Goal: Find specific page/section: Find specific page/section

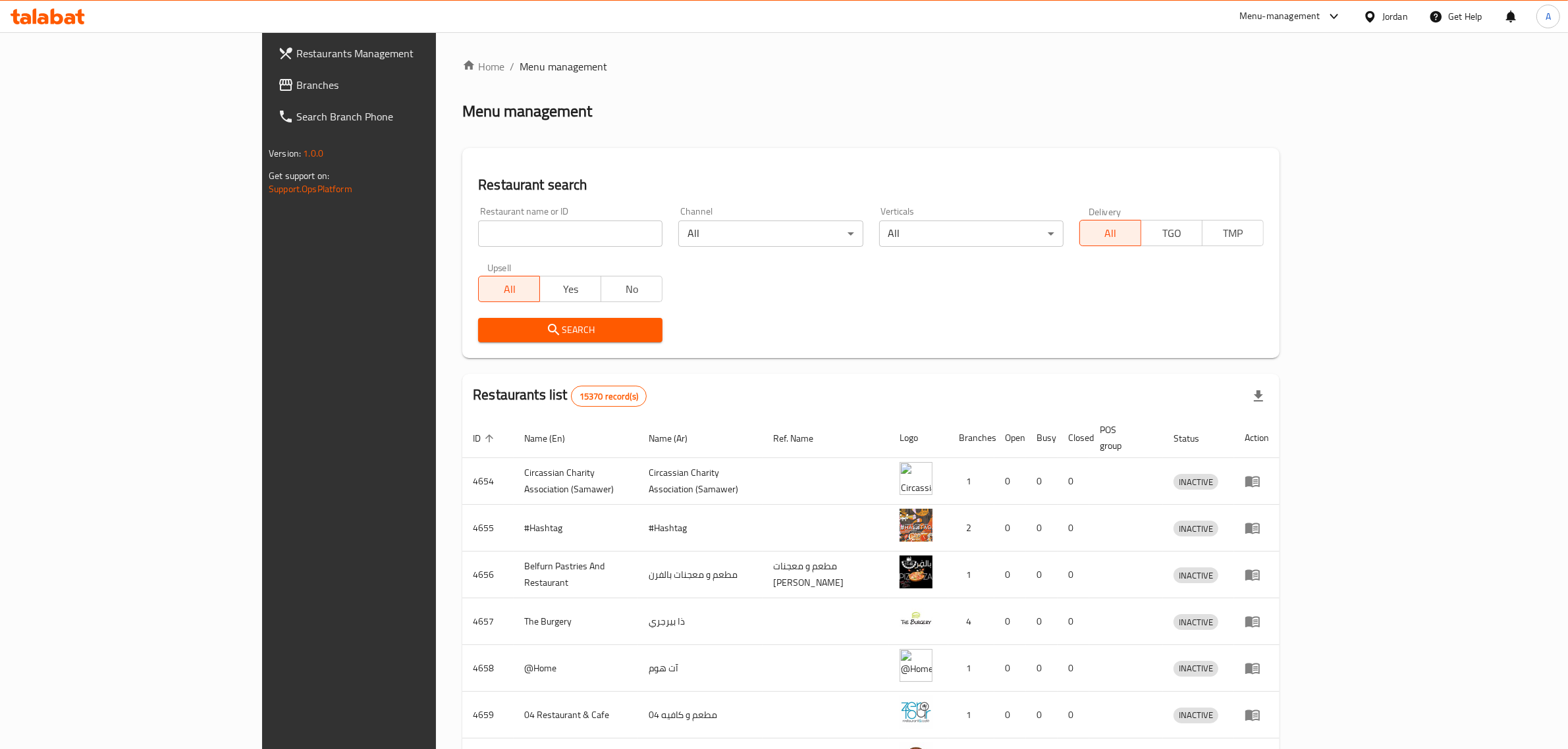
click at [1375, 15] on icon at bounding box center [1370, 17] width 14 height 14
click at [1282, 340] on div "[GEOGRAPHIC_DATA]" at bounding box center [1265, 345] width 87 height 15
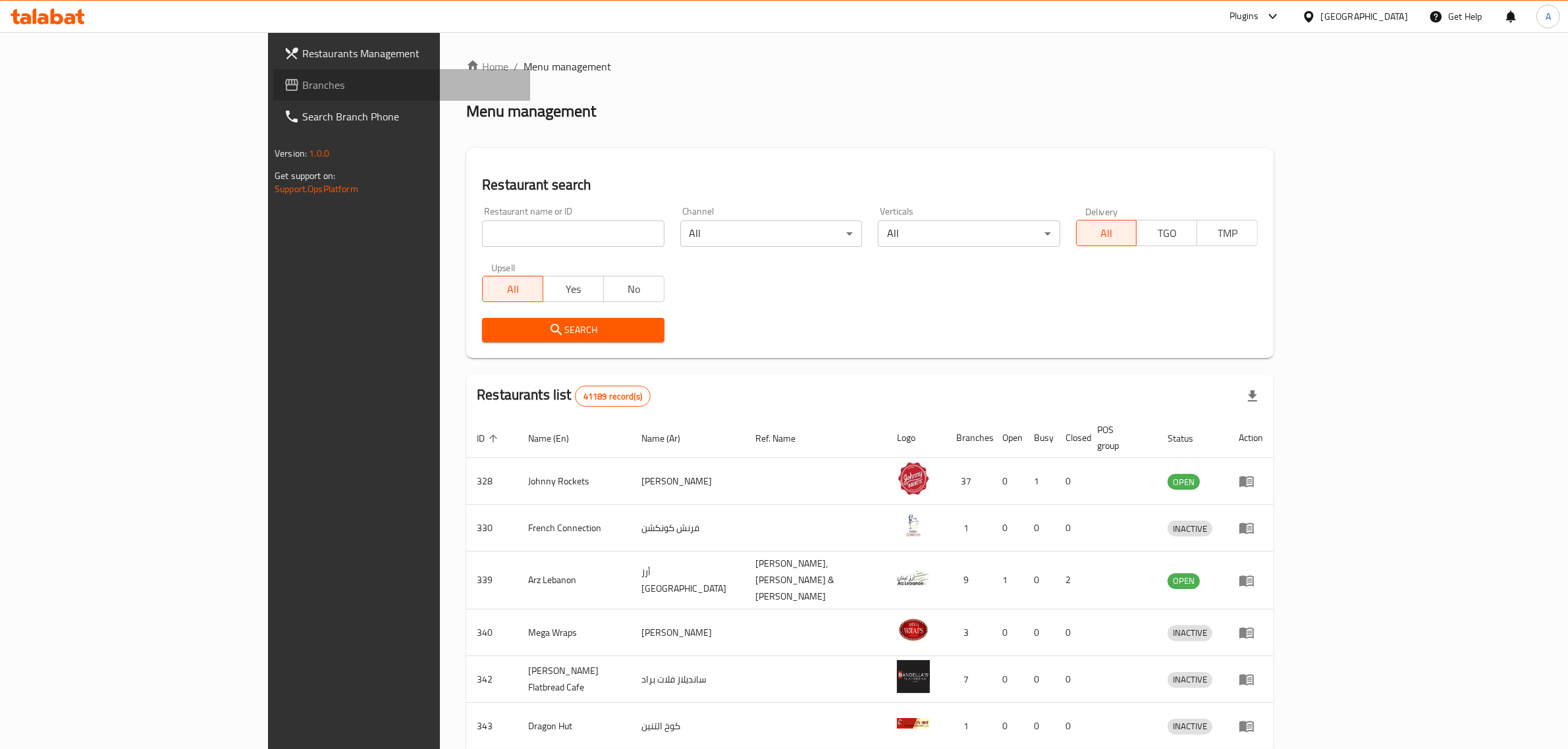
click at [303, 83] on span "Branches" at bounding box center [411, 85] width 217 height 16
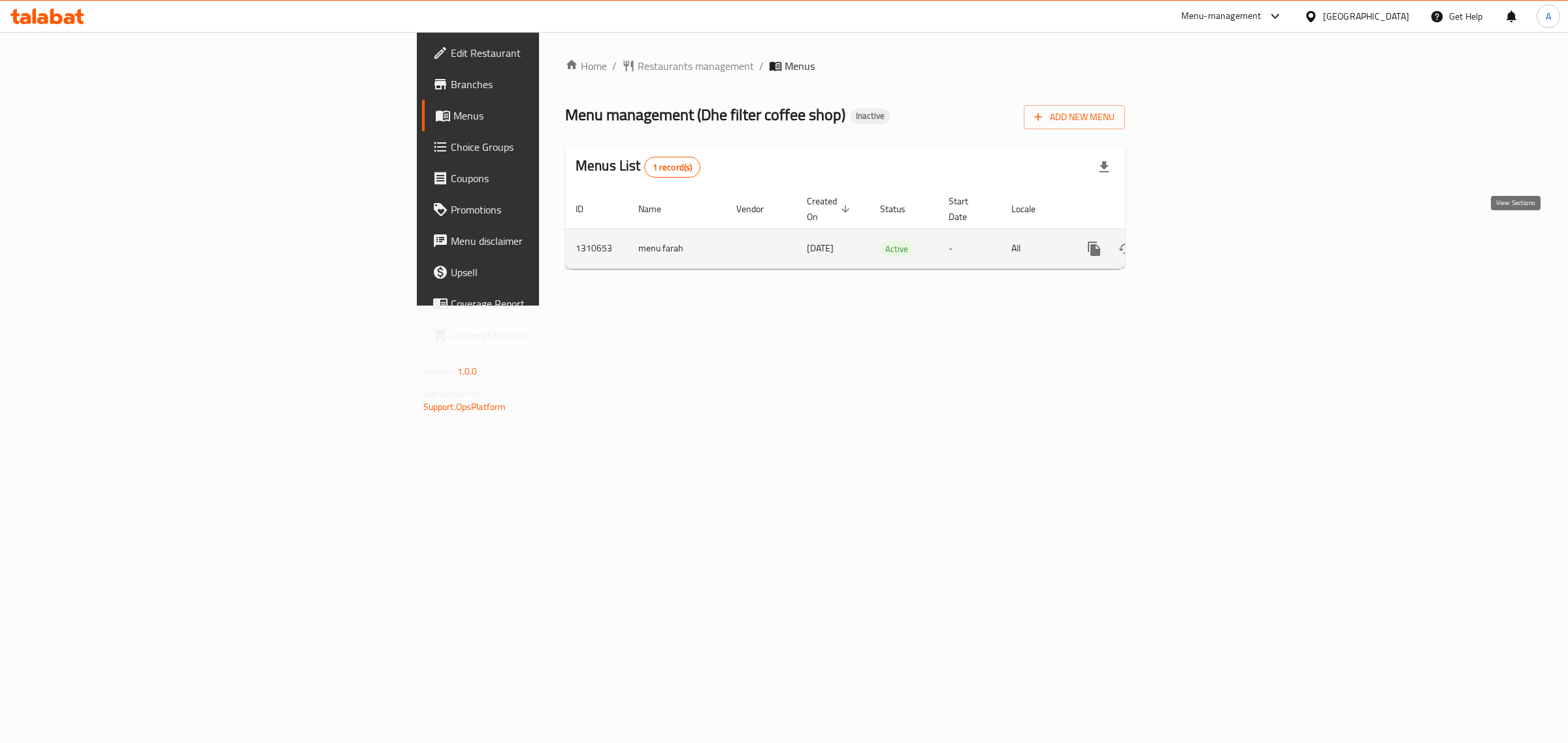
click at [1196, 241] on icon "enhanced table" at bounding box center [1188, 249] width 16 height 16
